Goal: Navigation & Orientation: Go to known website

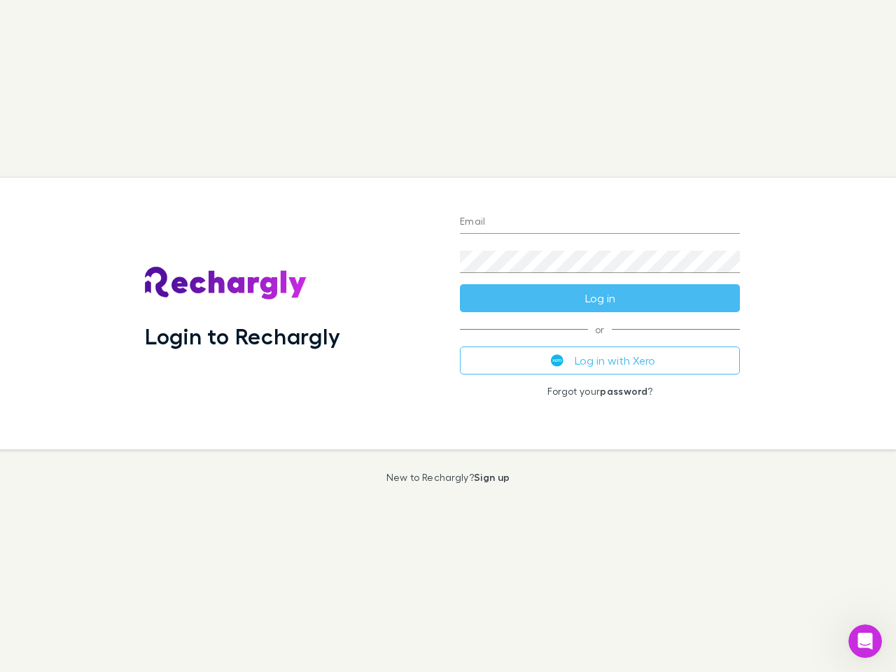
click at [448, 336] on div "Login to Rechargly" at bounding box center [291, 314] width 315 height 272
click at [600, 223] on input "Email" at bounding box center [600, 222] width 280 height 22
click at [600, 298] on form "Email Password Log in" at bounding box center [600, 256] width 280 height 112
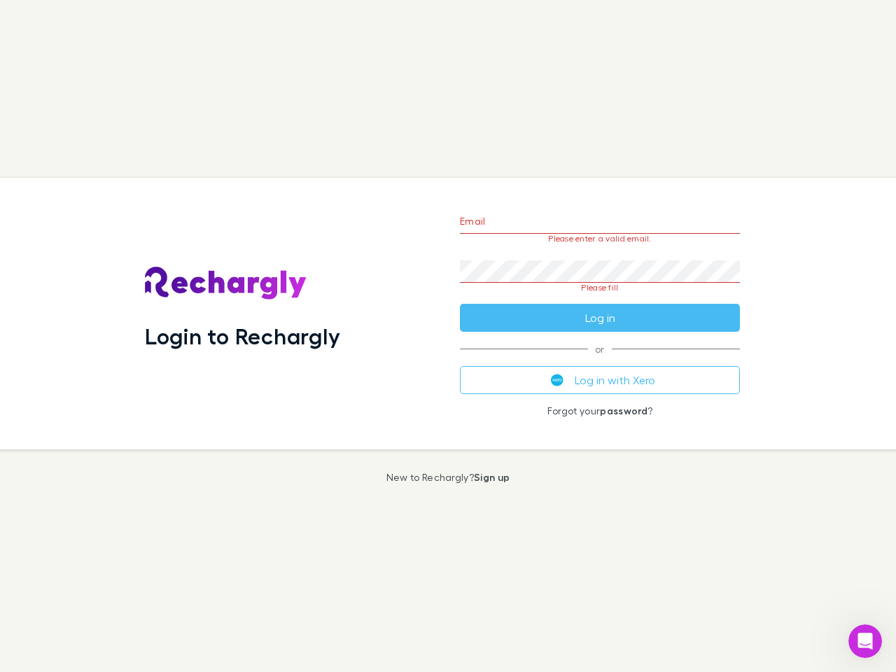
click at [600, 361] on div "Email Please enter a valid email. Password Please fill Log in or Log in with Xe…" at bounding box center [600, 314] width 302 height 272
